Goal: Information Seeking & Learning: Find specific page/section

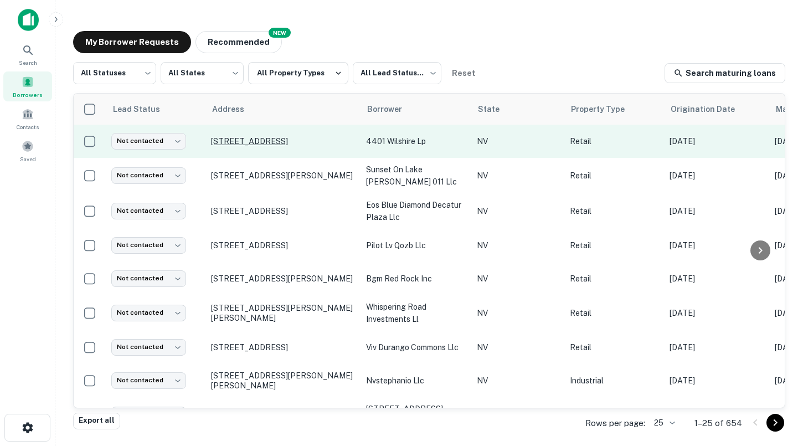
click at [228, 137] on p "[STREET_ADDRESS]" at bounding box center [283, 141] width 144 height 10
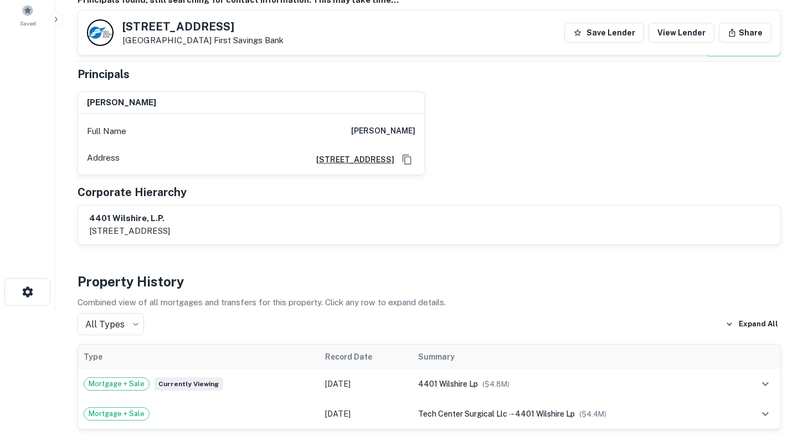
scroll to position [182, 0]
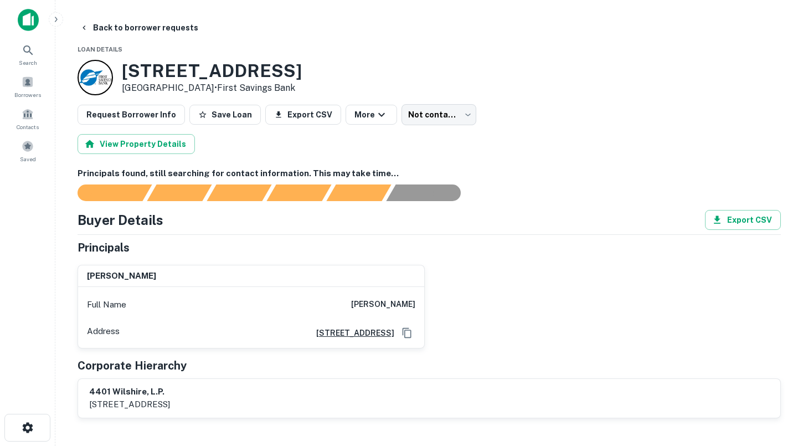
click at [24, 24] on img at bounding box center [28, 20] width 21 height 22
